Goal: Check status: Check status

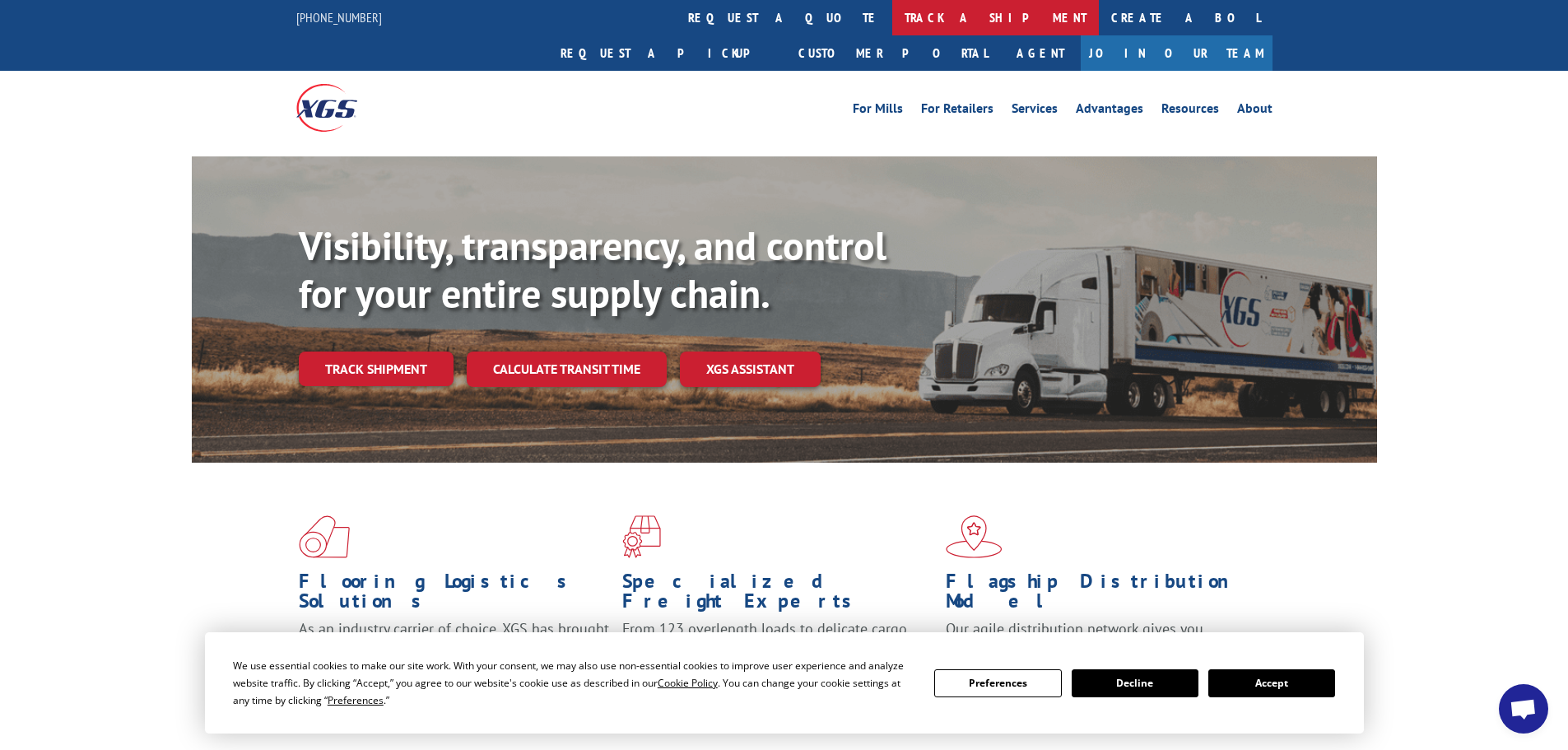
click at [893, 14] on link "track a shipment" at bounding box center [995, 17] width 207 height 36
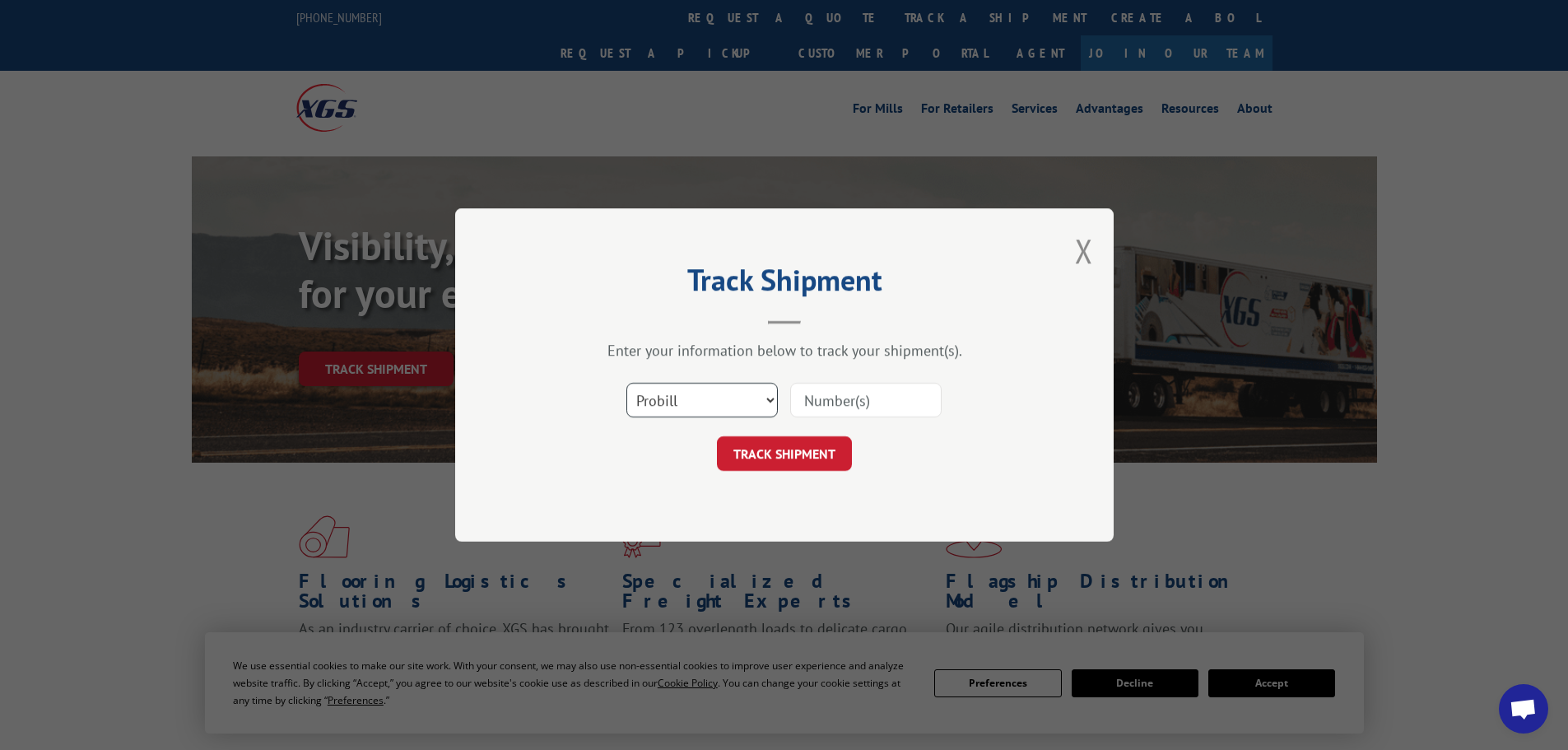
drag, startPoint x: 724, startPoint y: 391, endPoint x: 704, endPoint y: 393, distance: 20.1
click at [724, 391] on select "Select category... Probill BOL PO" at bounding box center [702, 399] width 152 height 35
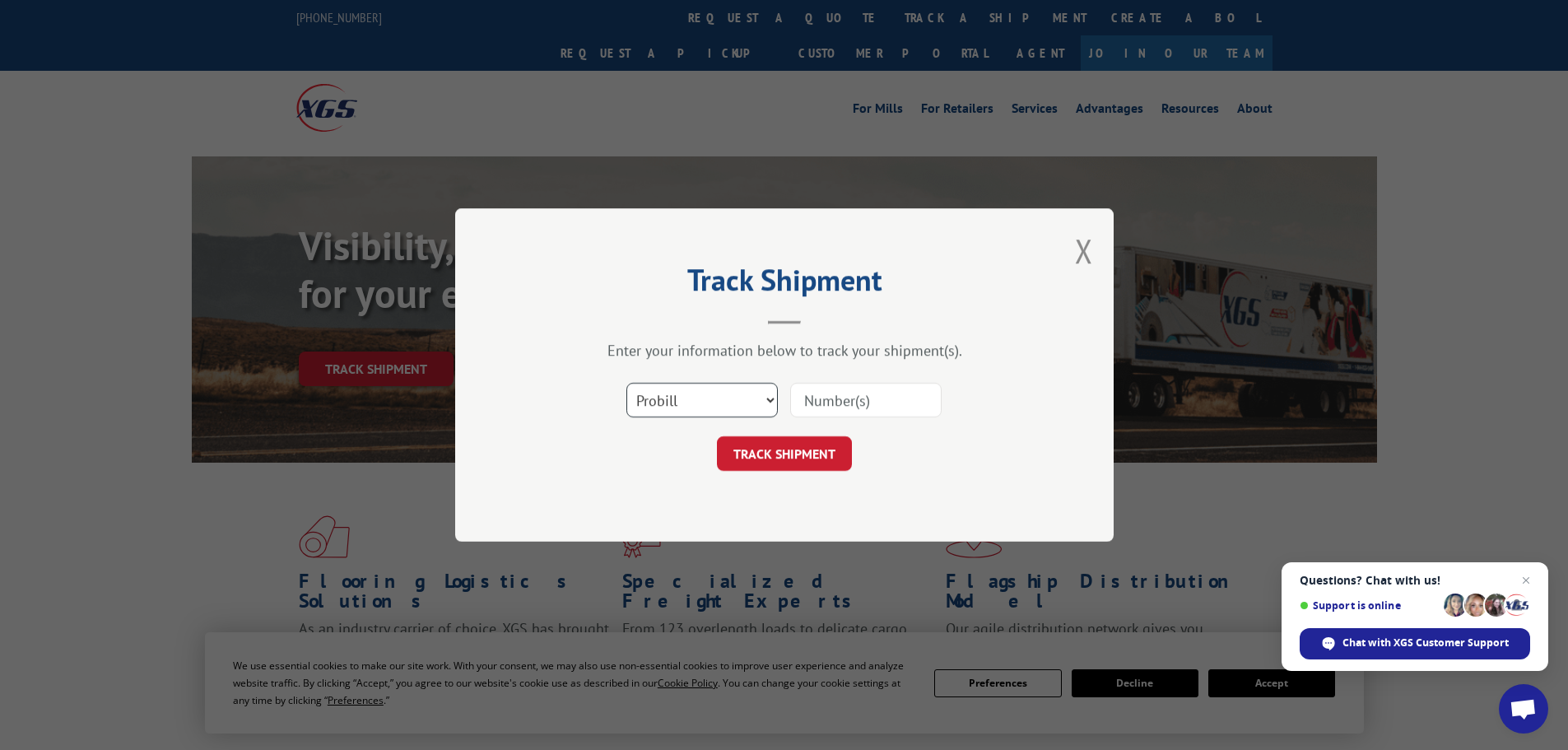
select select "po"
click at [626, 382] on select "Select category... Probill BOL PO" at bounding box center [702, 399] width 152 height 35
click at [830, 402] on input at bounding box center [866, 399] width 152 height 35
paste input "38539976"
type input "38539976"
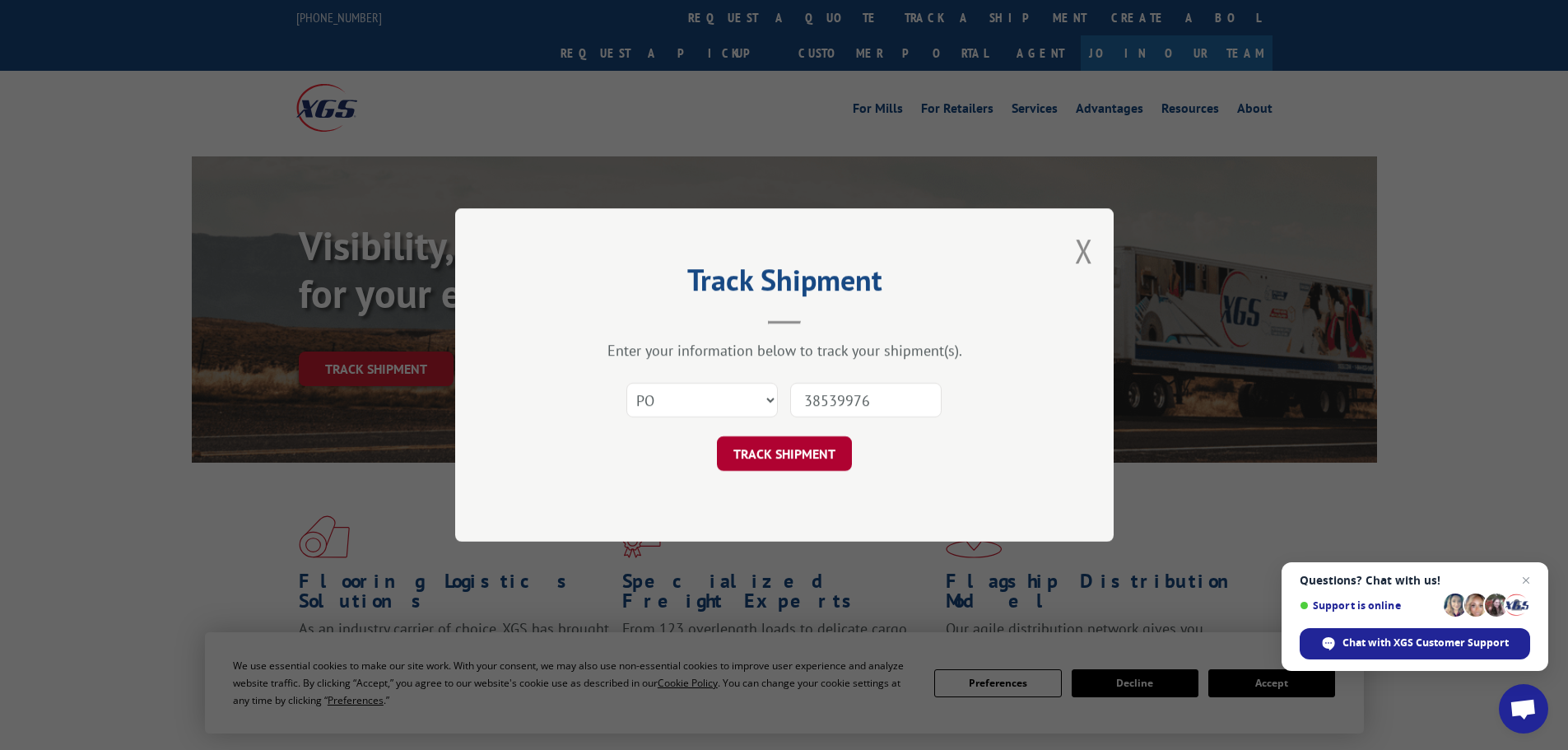
click at [792, 453] on button "TRACK SHIPMENT" at bounding box center [784, 453] width 135 height 35
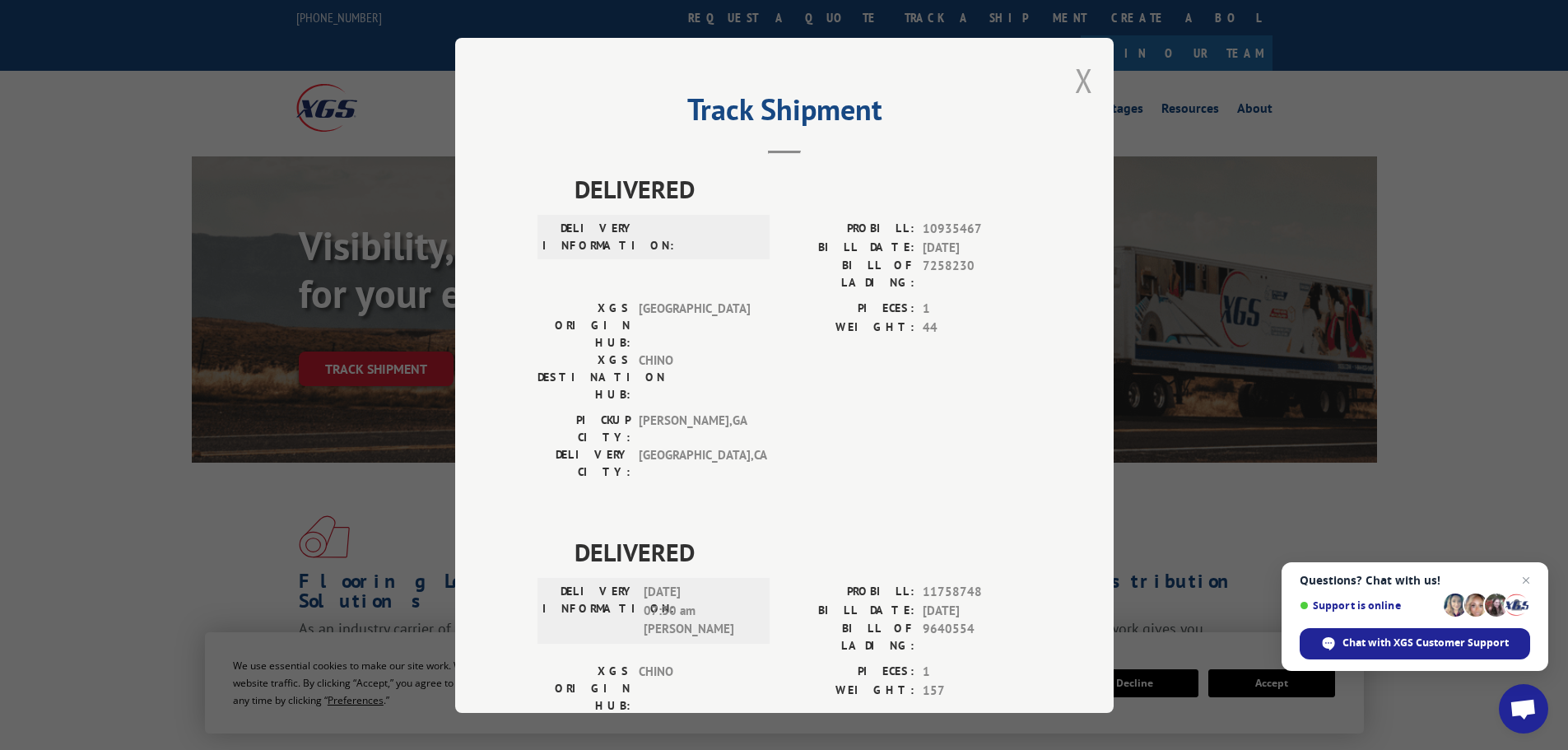
click at [1077, 81] on button "Close modal" at bounding box center [1084, 80] width 18 height 43
